Goal: Transaction & Acquisition: Purchase product/service

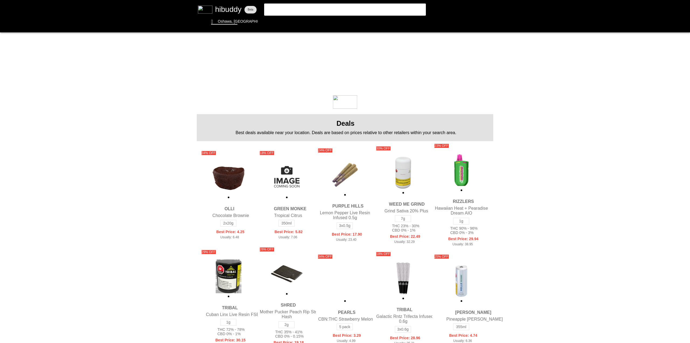
click at [301, 11] on flt-glass-pane at bounding box center [345, 171] width 690 height 343
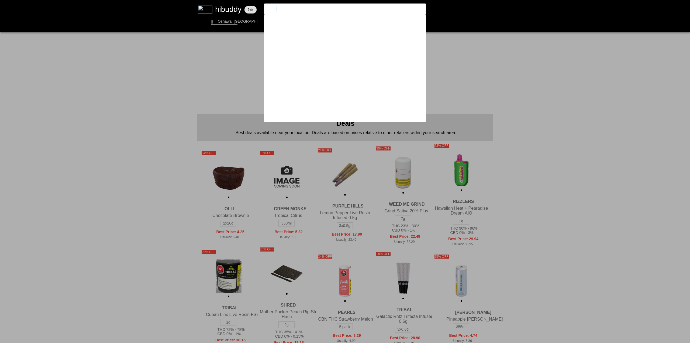
type input "spinach"
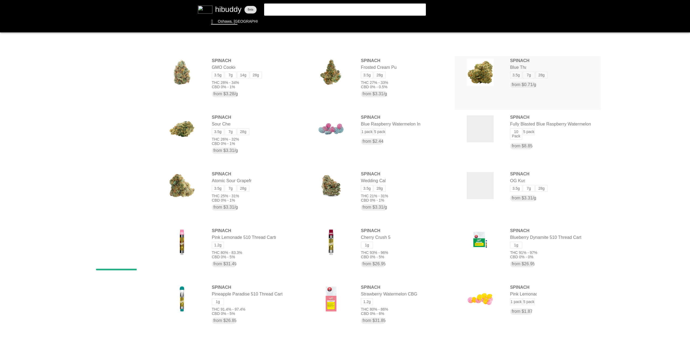
click at [531, 74] on flt-glass-pane at bounding box center [345, 171] width 690 height 343
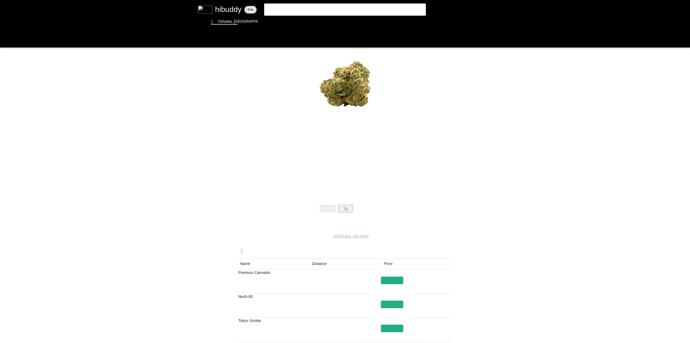
click at [339, 211] on flt-glass-pane at bounding box center [345, 171] width 690 height 343
click at [352, 226] on flt-glass-pane at bounding box center [345, 171] width 690 height 343
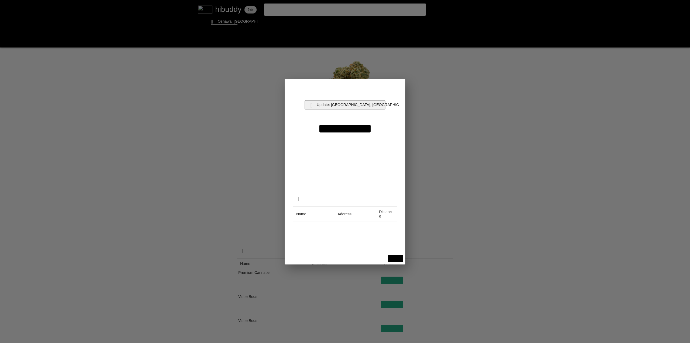
click at [359, 104] on flt-glass-pane at bounding box center [345, 171] width 690 height 343
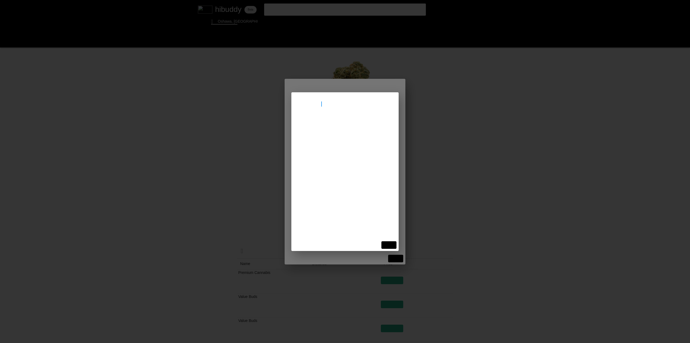
type input "peterborough"
click at [346, 125] on flt-glass-pane at bounding box center [345, 171] width 690 height 343
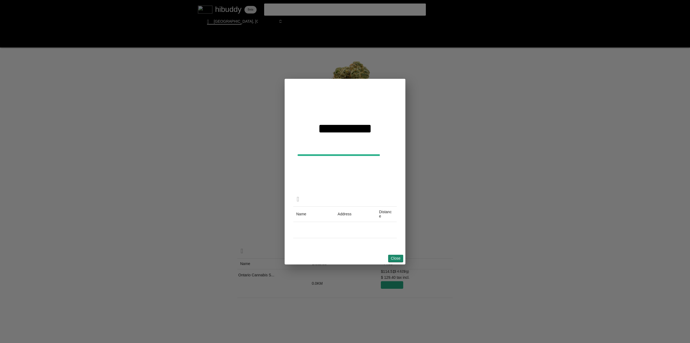
click at [401, 259] on flt-glass-pane at bounding box center [345, 171] width 690 height 343
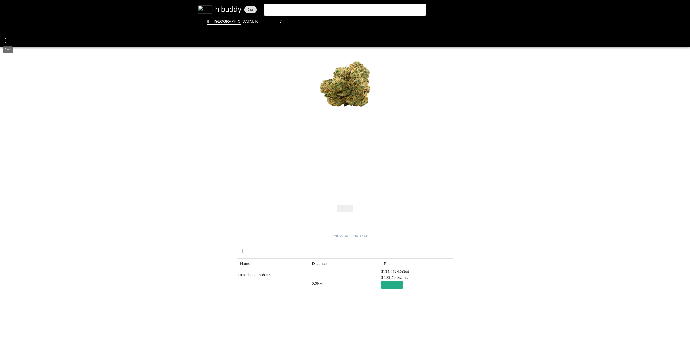
click at [5, 40] on flt-glass-pane at bounding box center [345, 171] width 690 height 343
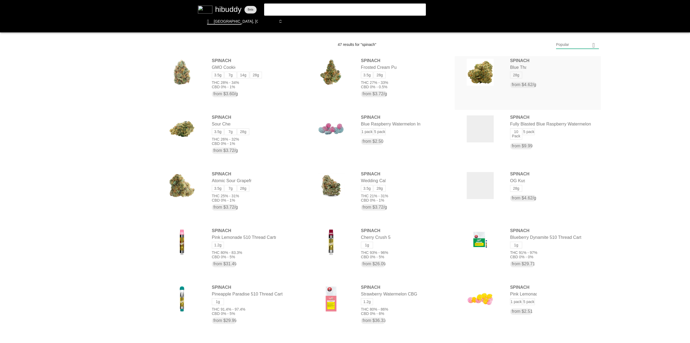
click at [518, 75] on flt-glass-pane at bounding box center [345, 171] width 690 height 343
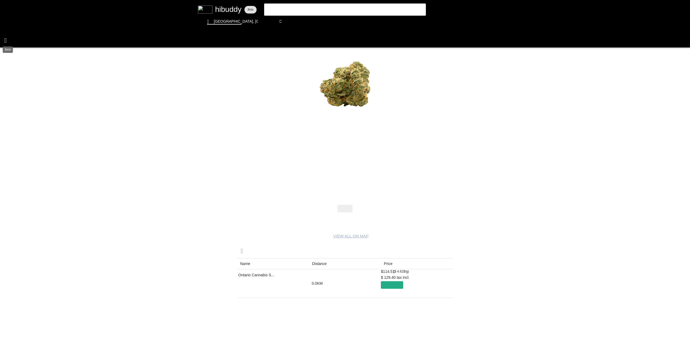
click at [6, 42] on flt-glass-pane at bounding box center [345, 171] width 690 height 343
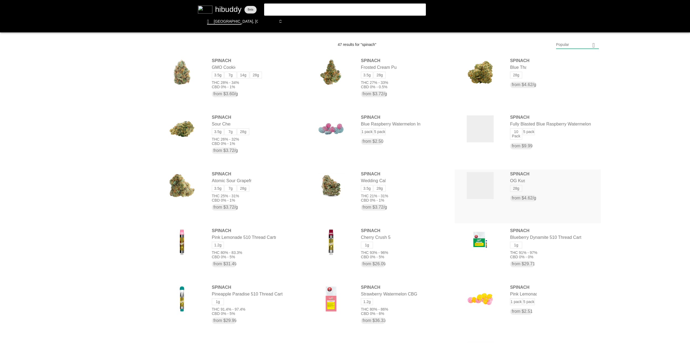
click at [520, 190] on flt-glass-pane at bounding box center [345, 171] width 690 height 343
